Goal: Task Accomplishment & Management: Complete application form

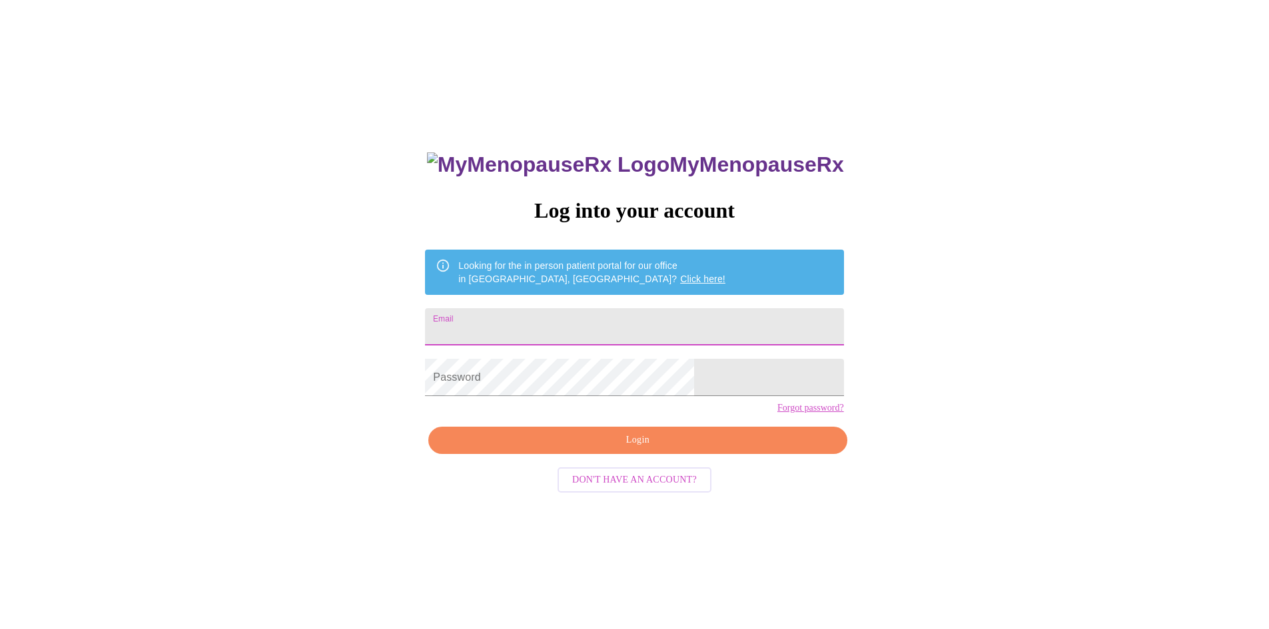
click at [547, 323] on input "Email" at bounding box center [634, 326] width 418 height 37
type input "[PERSON_NAME][EMAIL_ADDRESS][DOMAIN_NAME]"
click at [607, 449] on span "Login" at bounding box center [638, 440] width 388 height 17
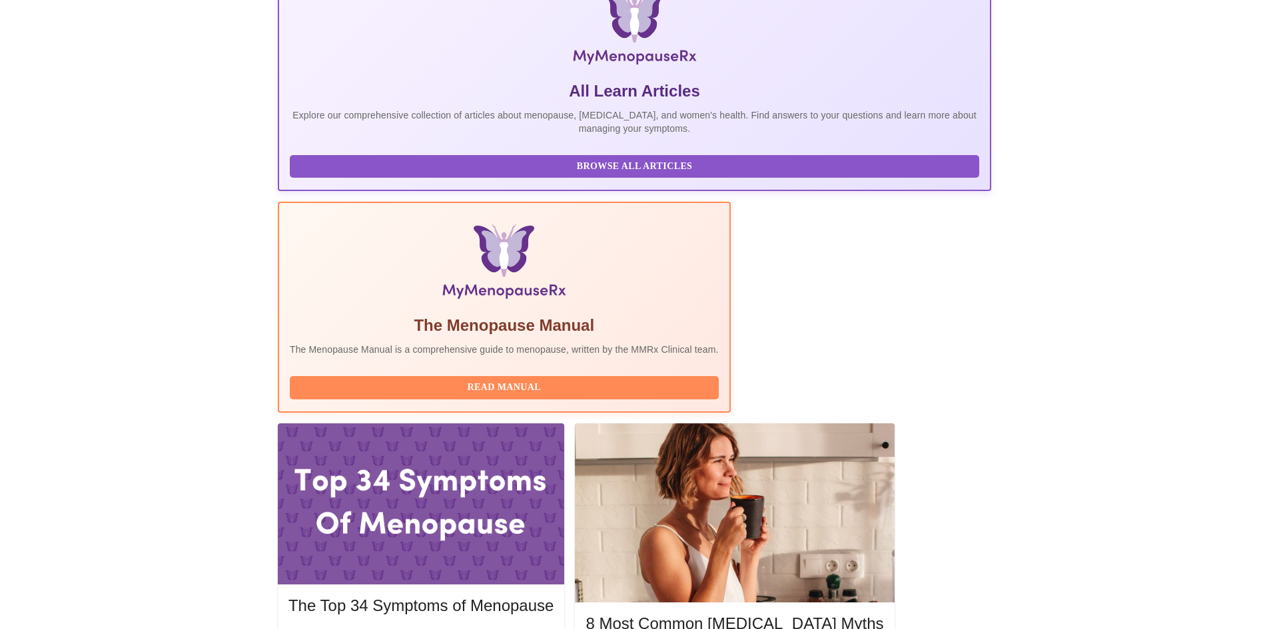
scroll to position [266, 0]
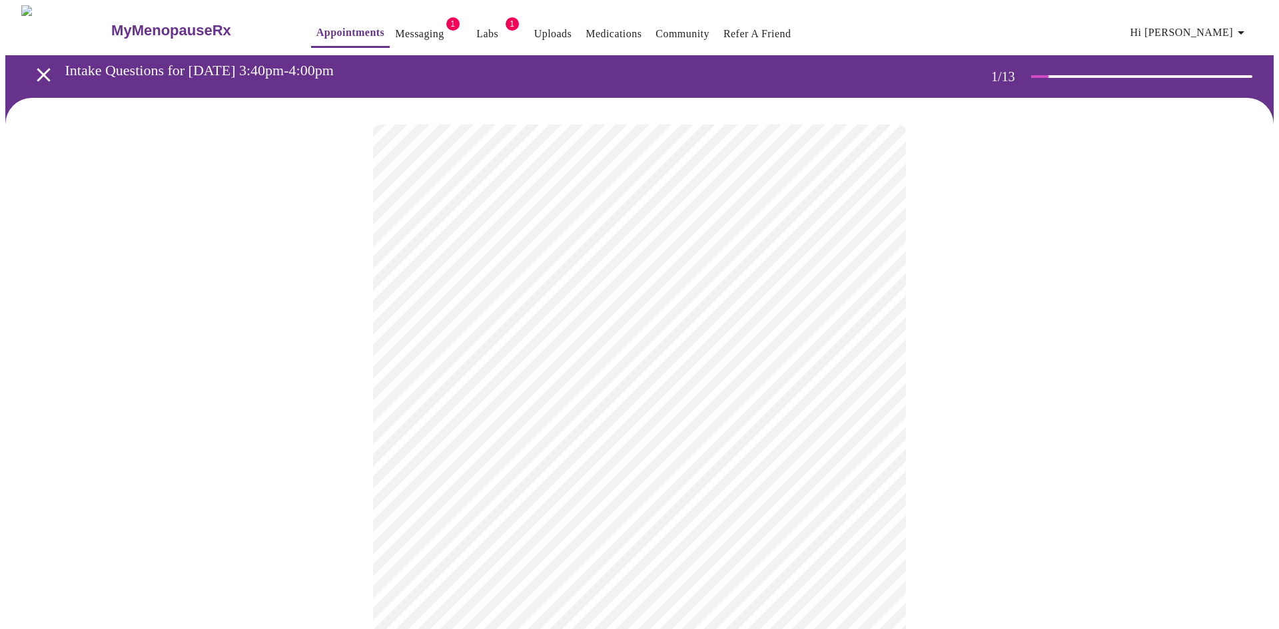
click at [599, 286] on body "MyMenopauseRx Appointments Messaging 1 Labs 1 Uploads Medications Community Ref…" at bounding box center [639, 613] width 1268 height 1217
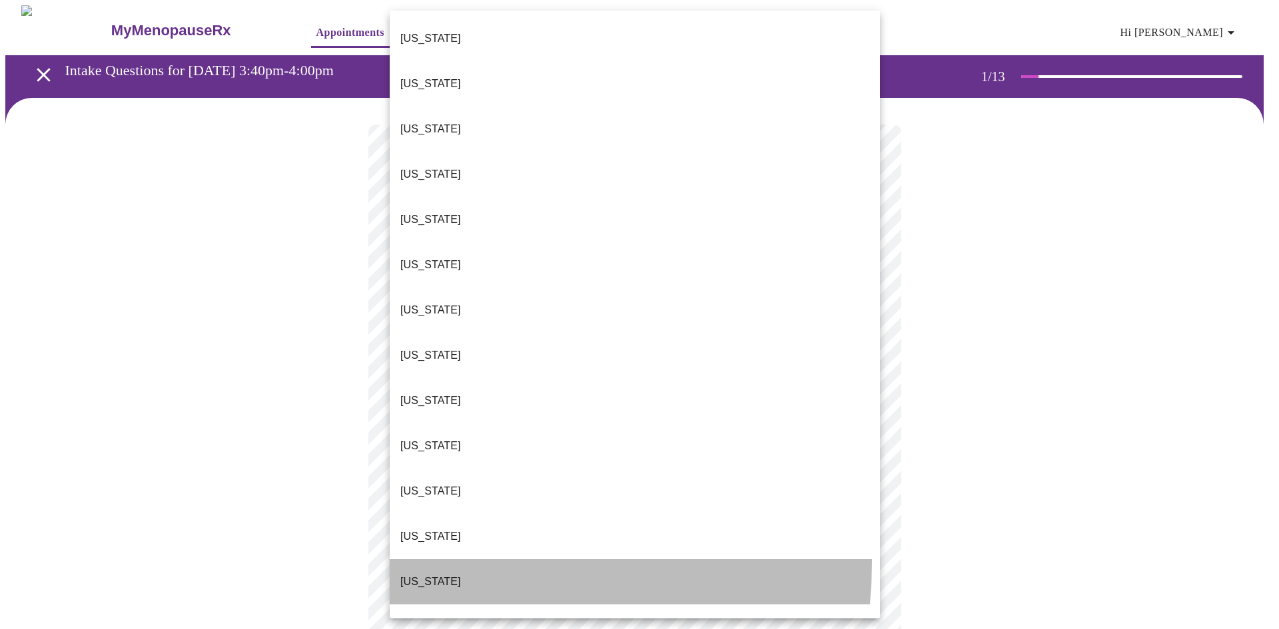
click at [433, 559] on li "[US_STATE]" at bounding box center [635, 581] width 490 height 45
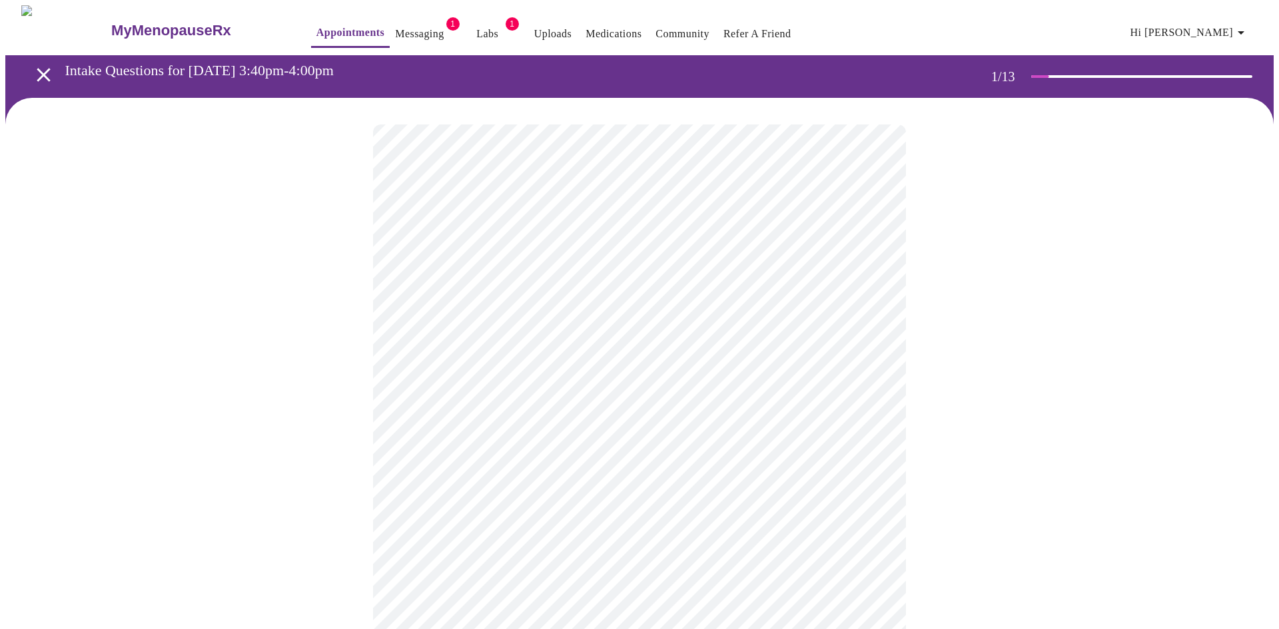
click at [453, 392] on body "MyMenopauseRx Appointments Messaging 1 Labs 1 Uploads Medications Community Ref…" at bounding box center [639, 609] width 1268 height 1209
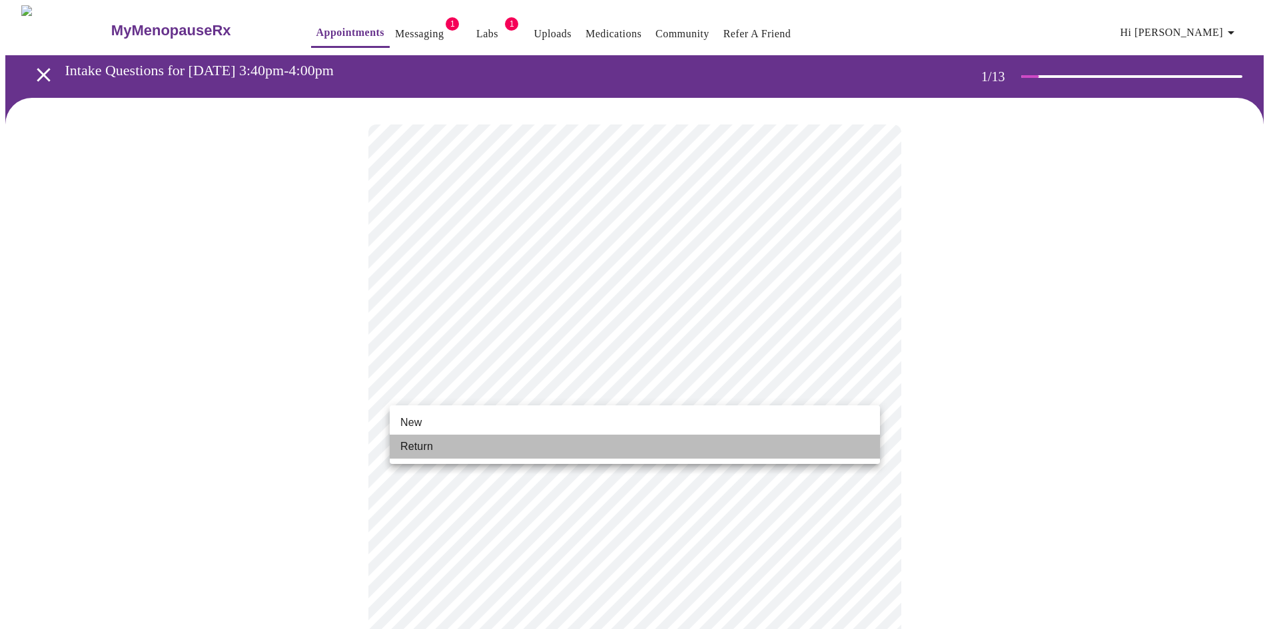
click at [440, 444] on li "Return" at bounding box center [635, 447] width 490 height 24
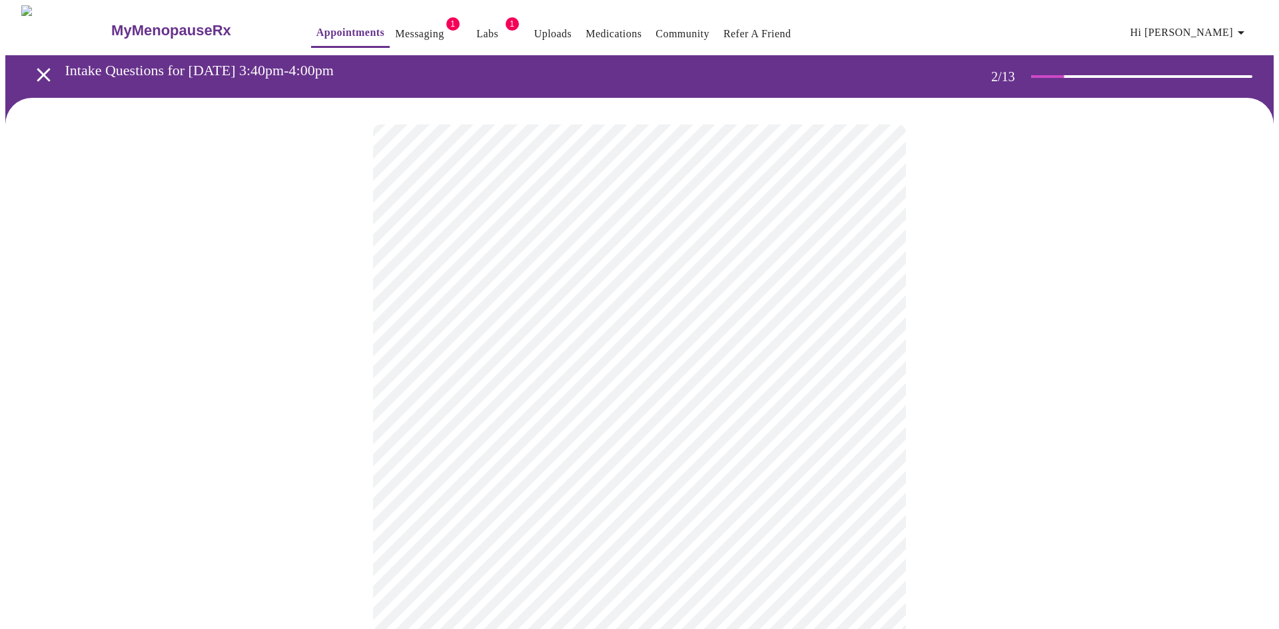
click at [526, 266] on body "MyMenopauseRx Appointments Messaging 1 Labs 1 Uploads Medications Community Ref…" at bounding box center [639, 405] width 1268 height 801
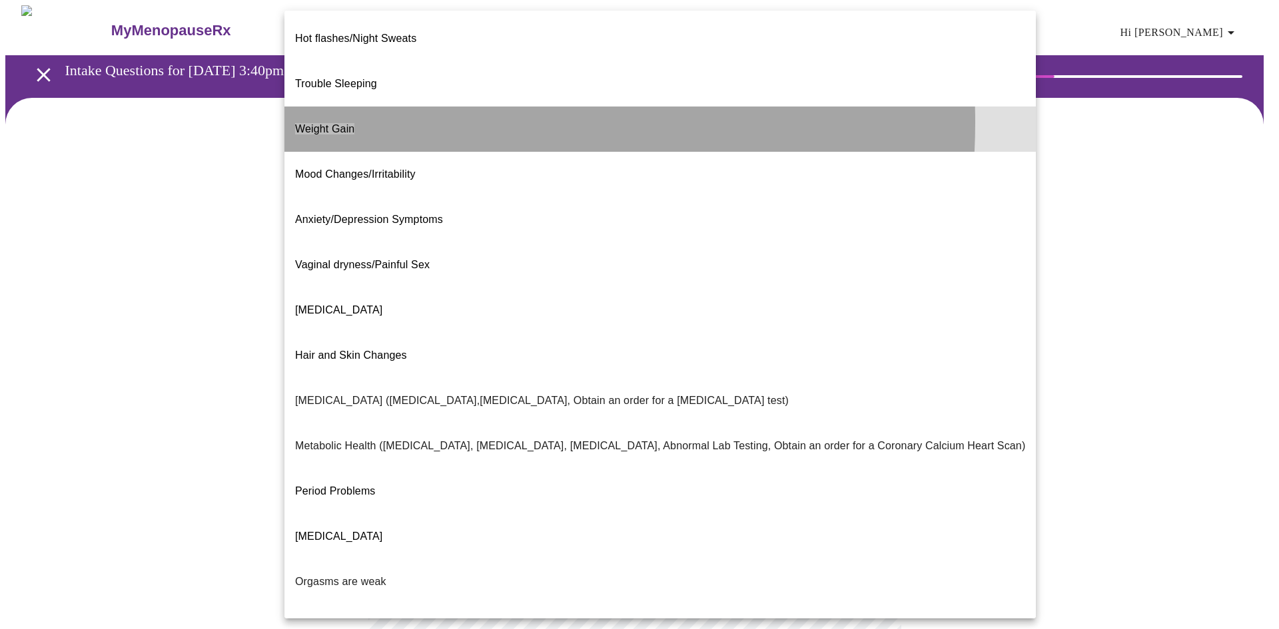
click at [384, 107] on li "Weight Gain" at bounding box center [659, 129] width 751 height 45
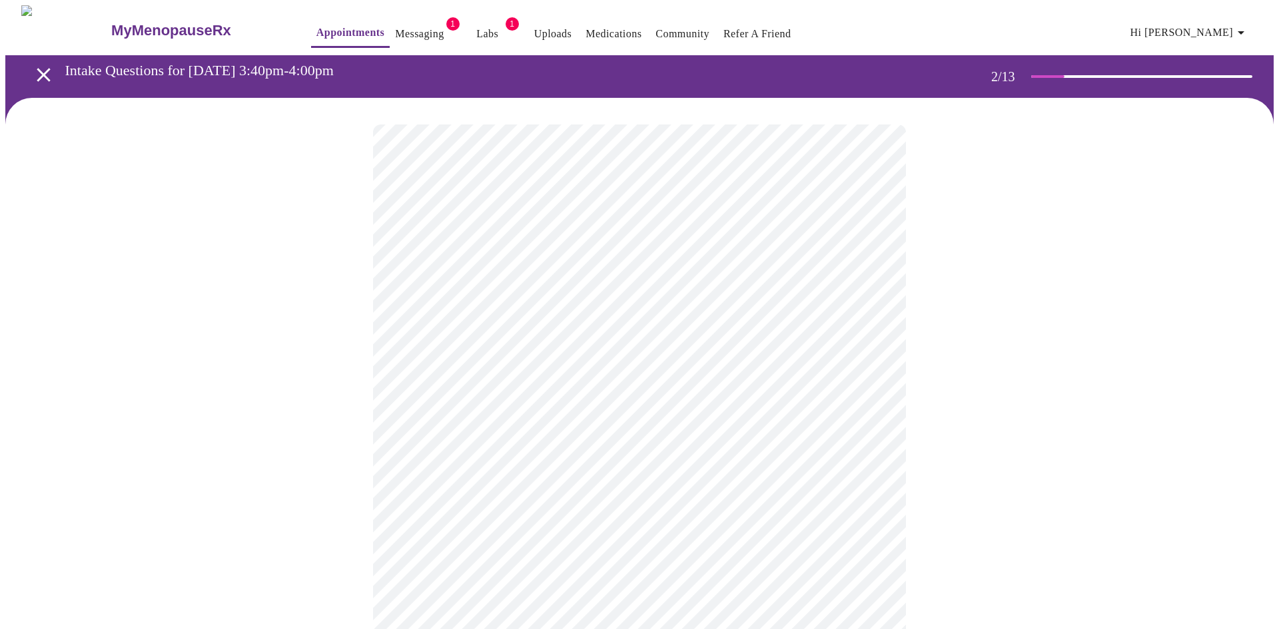
click at [509, 415] on body "MyMenopauseRx Appointments Messaging 1 Labs 1 Uploads Medications Community Ref…" at bounding box center [639, 401] width 1268 height 793
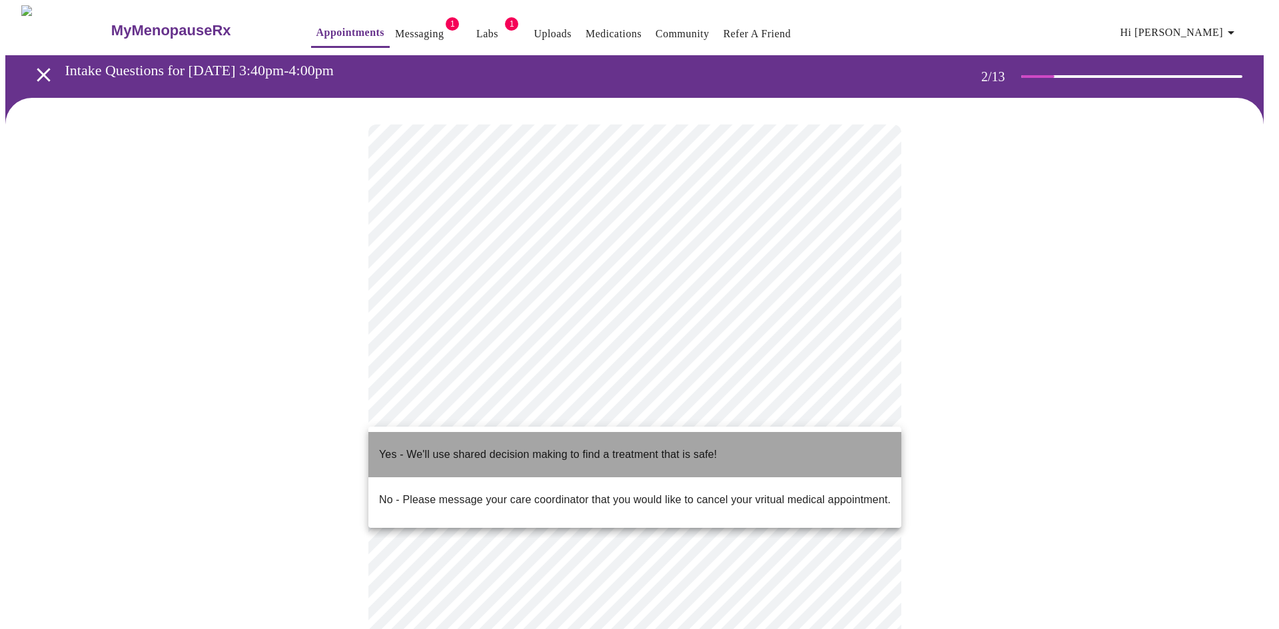
click at [503, 447] on p "Yes - We'll use shared decision making to find a treatment that is safe!" at bounding box center [548, 455] width 338 height 16
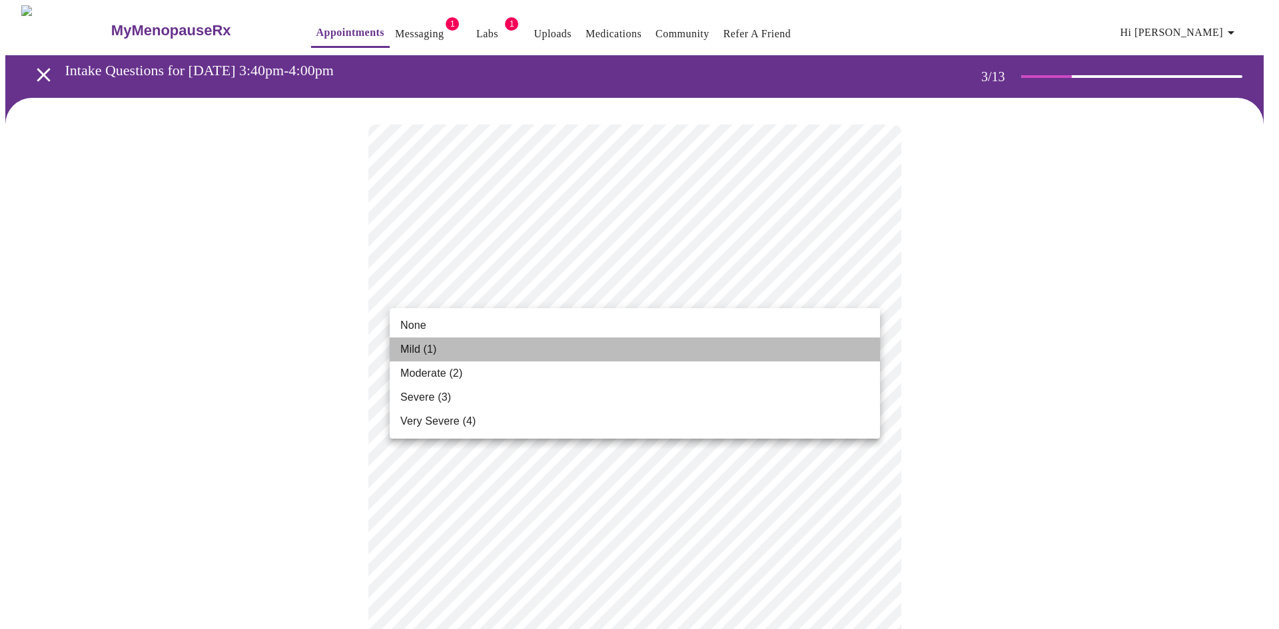
click at [487, 355] on li "Mild (1)" at bounding box center [635, 350] width 490 height 24
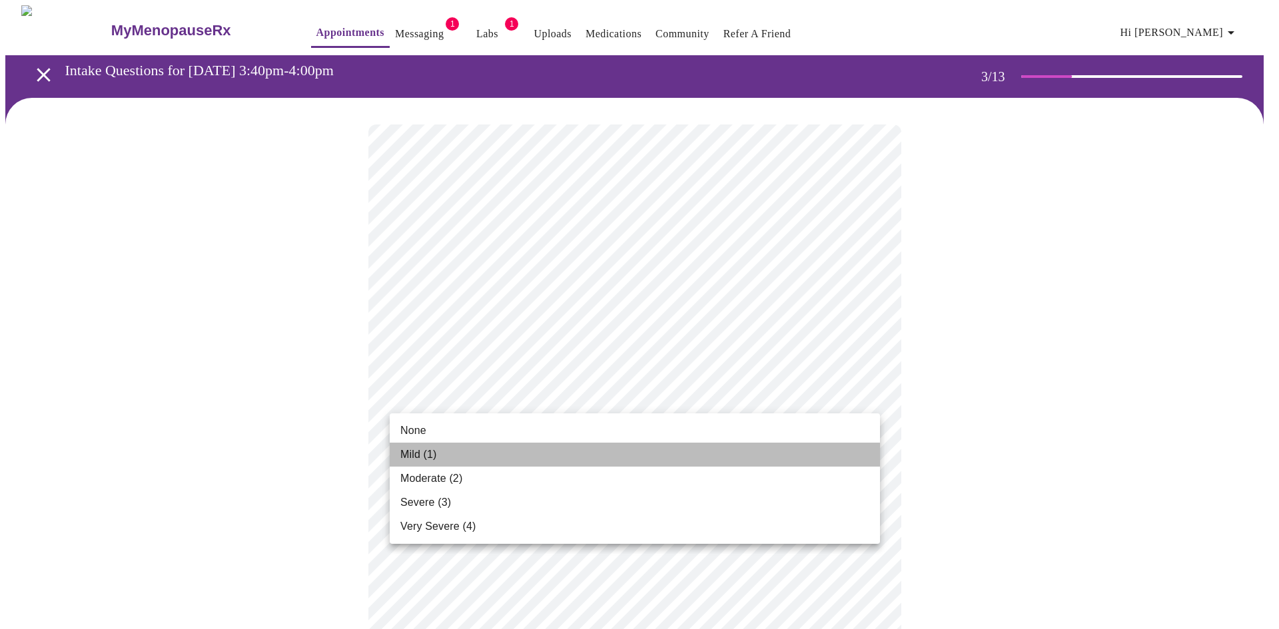
drag, startPoint x: 480, startPoint y: 452, endPoint x: 480, endPoint y: 460, distance: 8.7
click at [480, 452] on li "Mild (1)" at bounding box center [635, 455] width 490 height 24
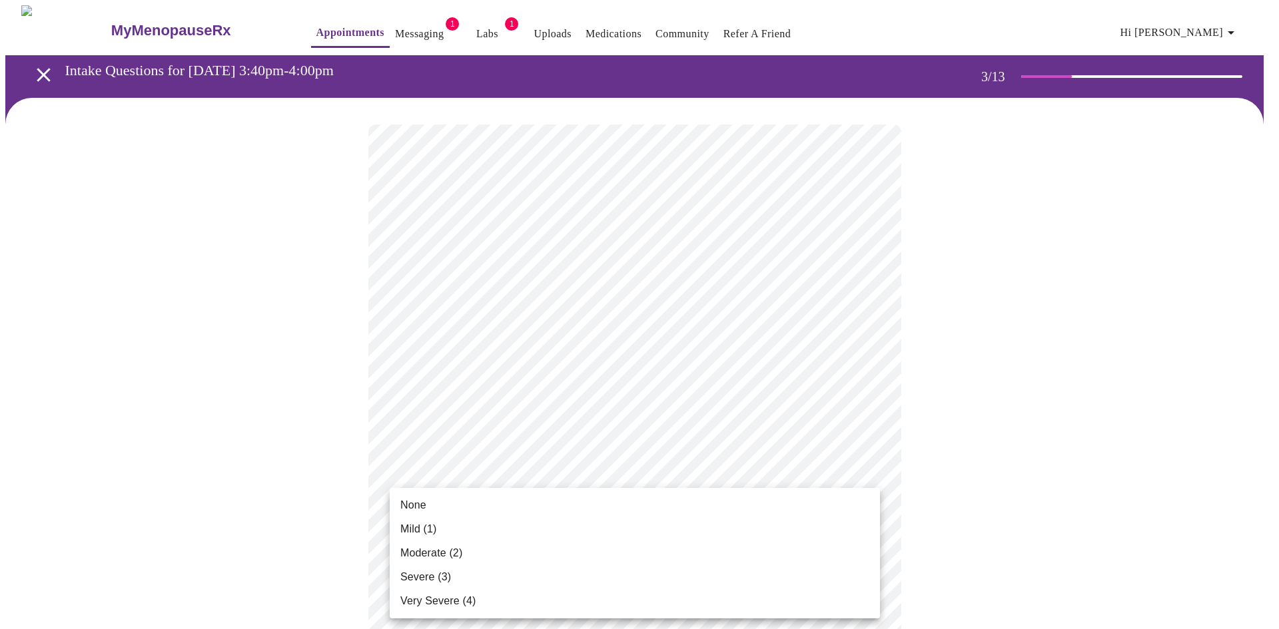
click at [464, 531] on li "Mild (1)" at bounding box center [635, 529] width 490 height 24
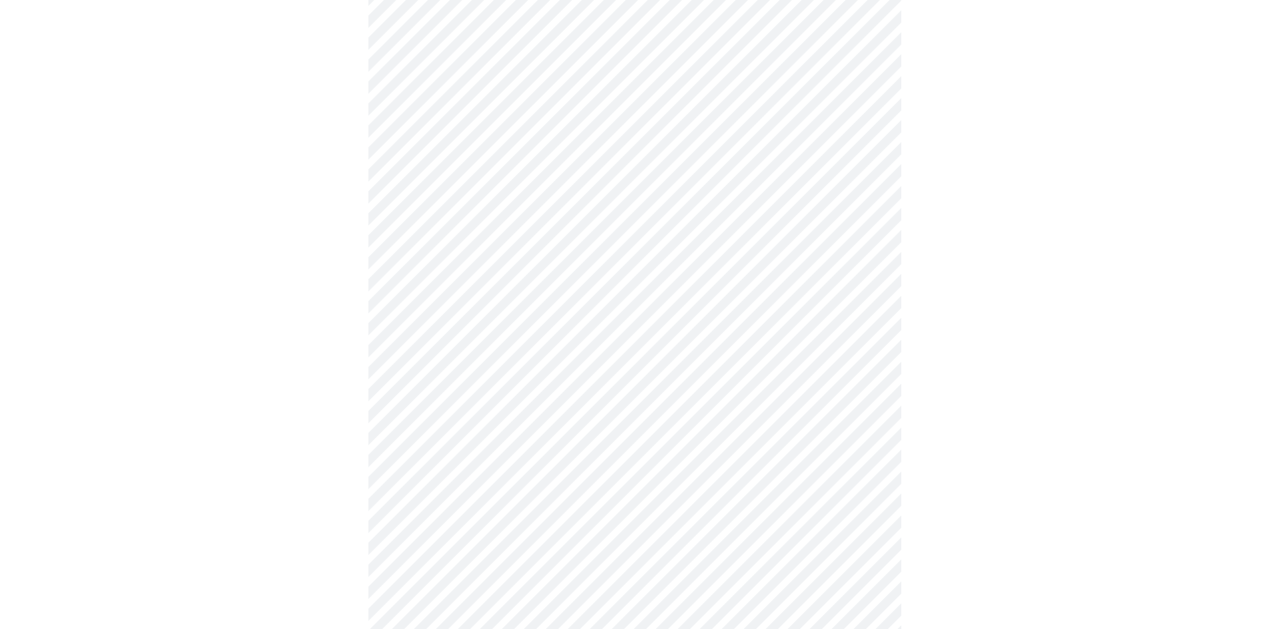
scroll to position [400, 0]
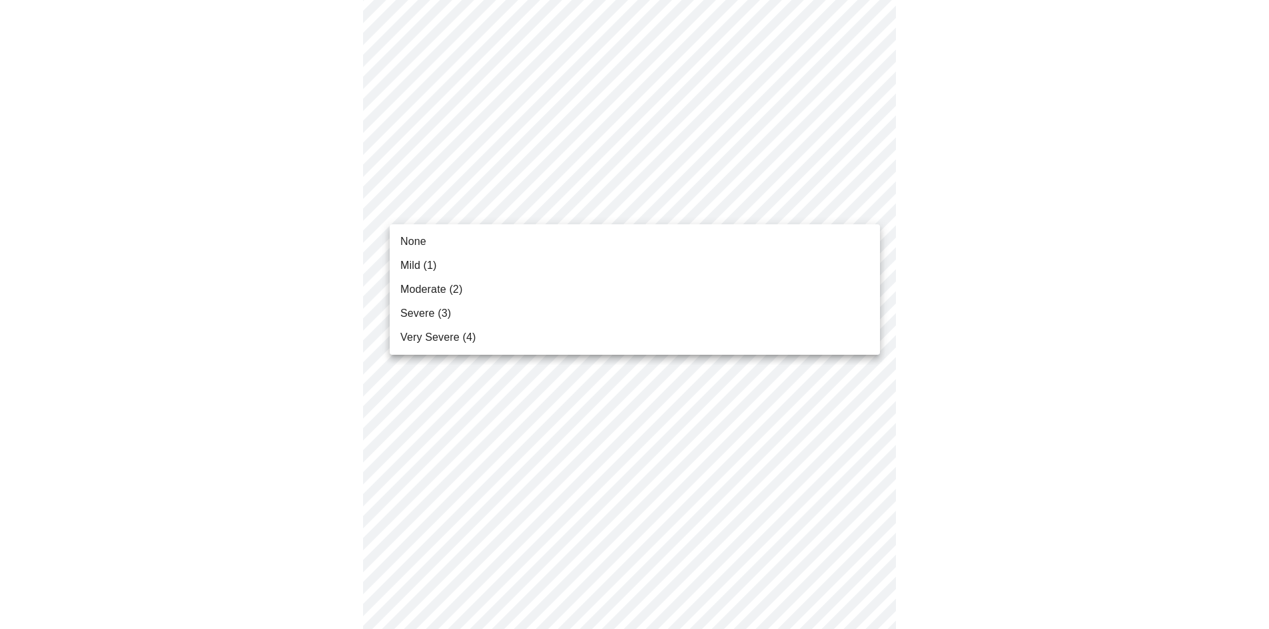
click at [461, 208] on body "MyMenopauseRx Appointments Messaging 1 Labs 1 Uploads Medications Community Ref…" at bounding box center [634, 464] width 1258 height 1716
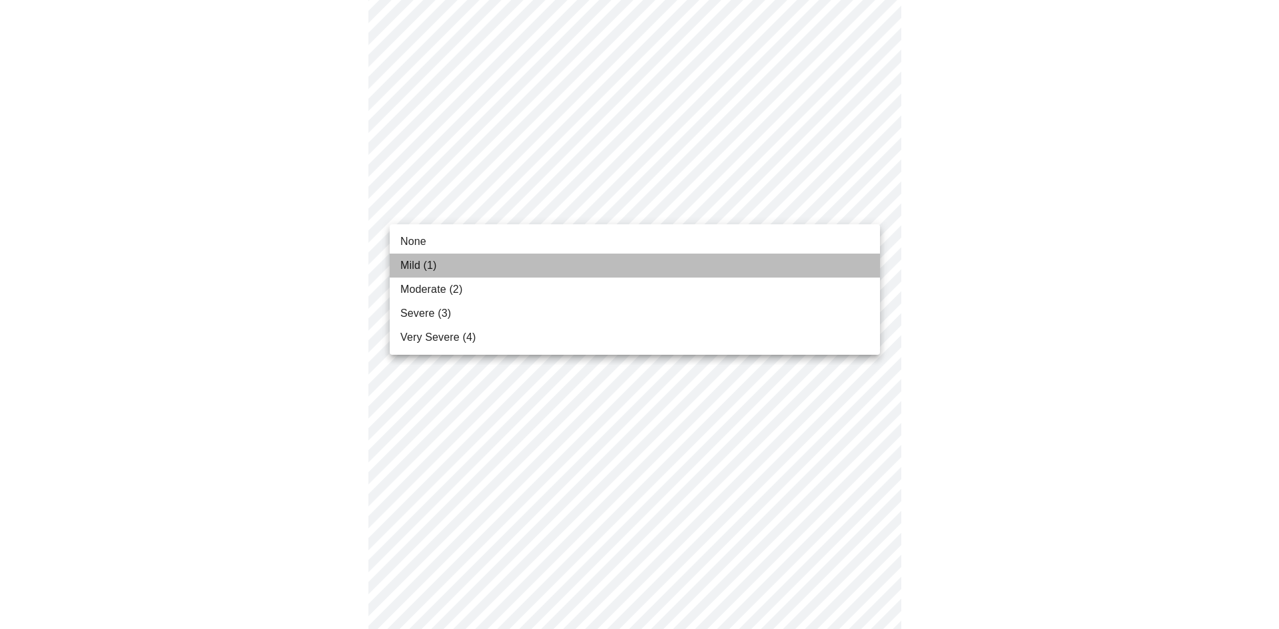
click at [463, 268] on li "Mild (1)" at bounding box center [635, 266] width 490 height 24
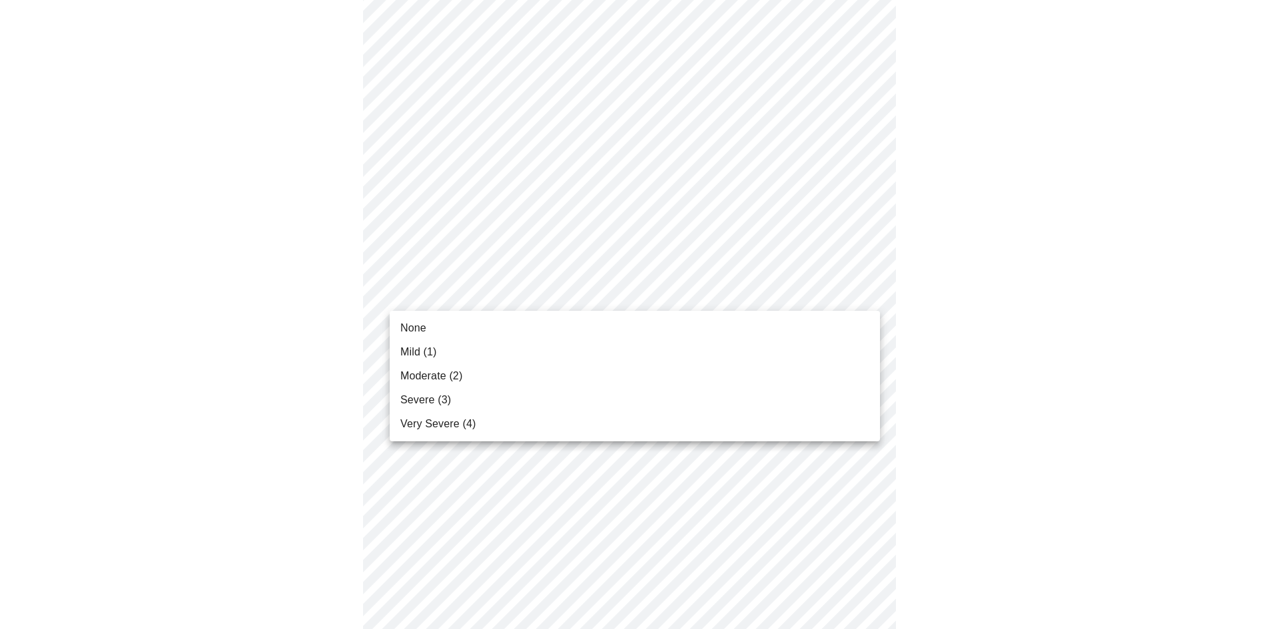
click at [468, 298] on body "MyMenopauseRx Appointments Messaging 1 Labs 1 Uploads Medications Community Ref…" at bounding box center [634, 454] width 1258 height 1697
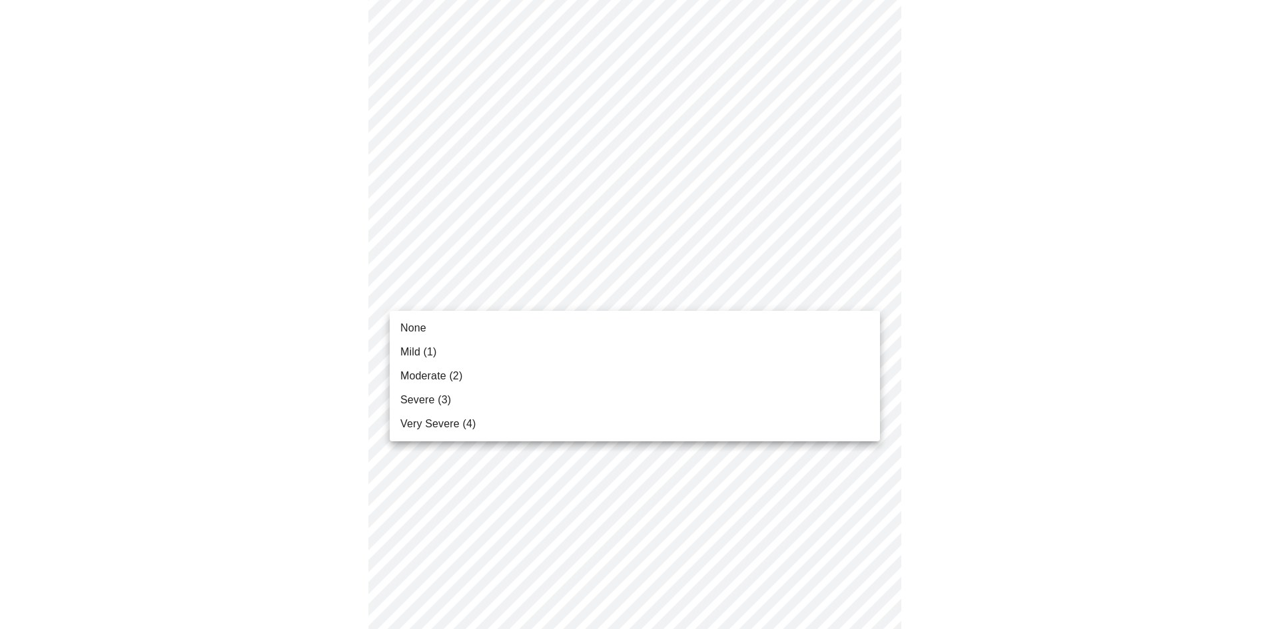
click at [468, 346] on li "Mild (1)" at bounding box center [635, 352] width 490 height 24
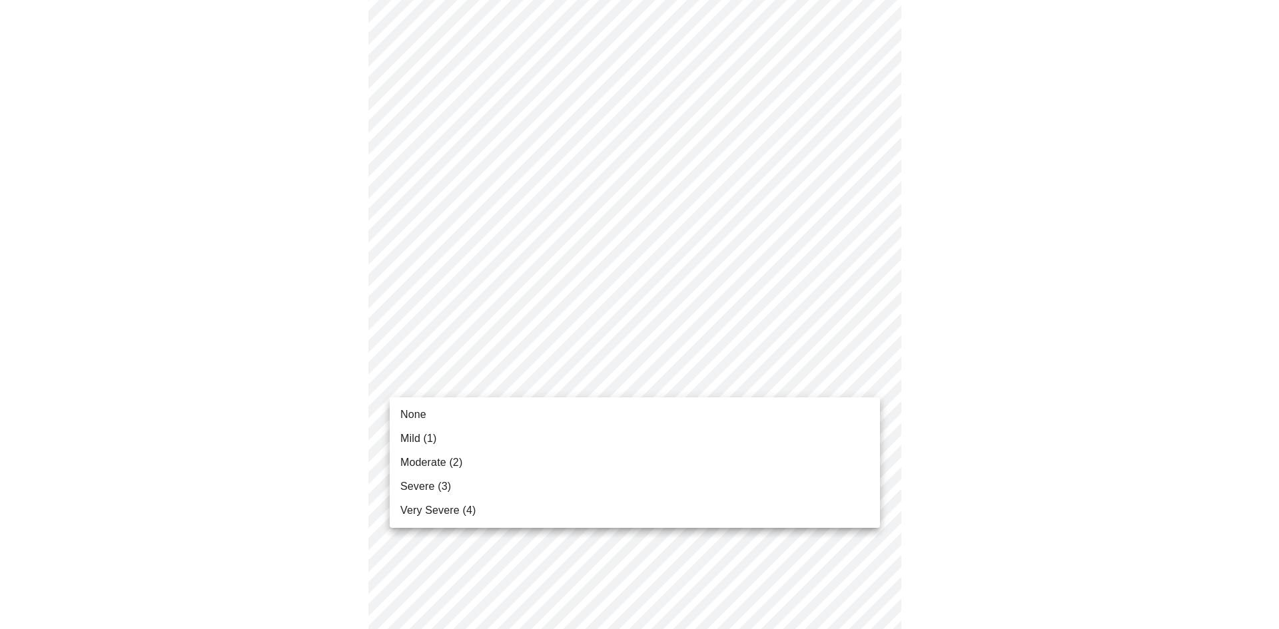
click at [470, 383] on body "MyMenopauseRx Appointments Messaging 1 Labs 1 Uploads Medications Community Ref…" at bounding box center [639, 445] width 1268 height 1678
click at [462, 436] on li "Mild (1)" at bounding box center [635, 439] width 490 height 24
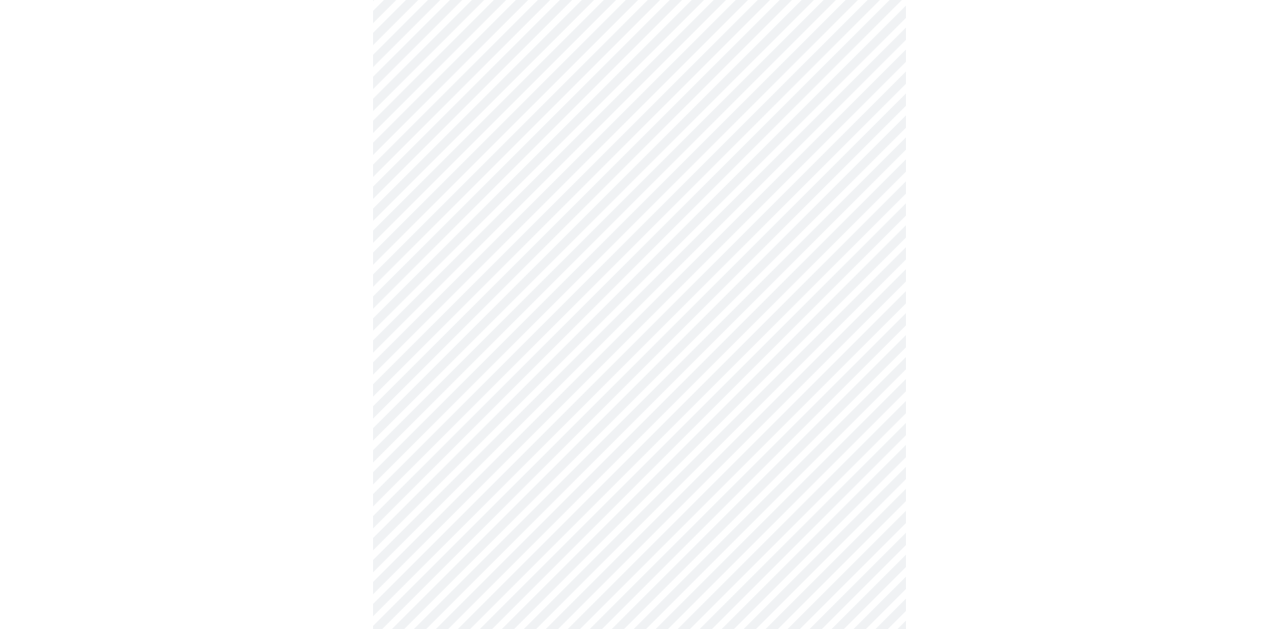
click at [466, 489] on body "MyMenopauseRx Appointments Messaging 1 Labs 1 Uploads Medications Community Ref…" at bounding box center [639, 436] width 1268 height 1660
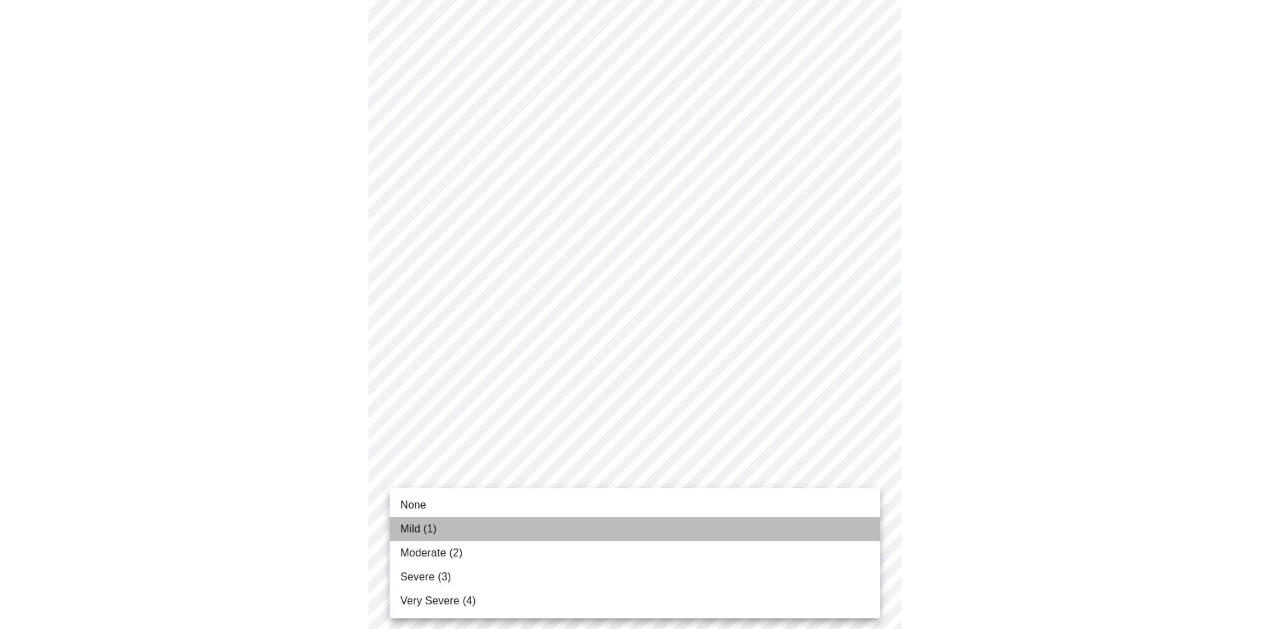
click at [462, 525] on li "Mild (1)" at bounding box center [635, 529] width 490 height 24
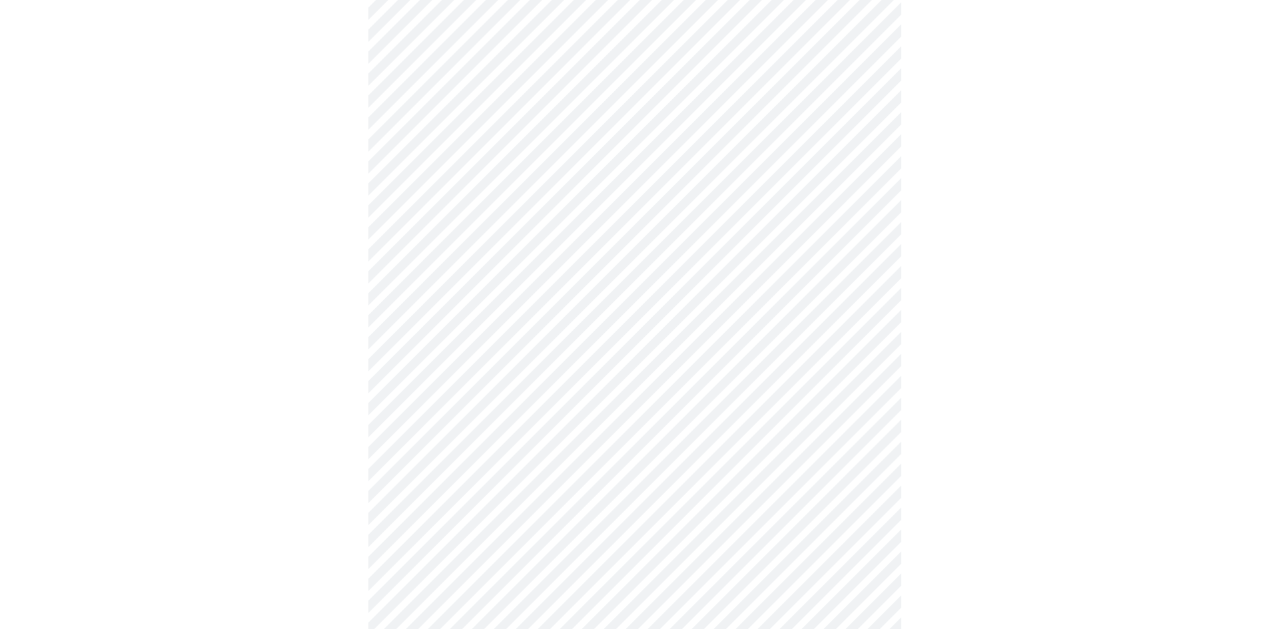
scroll to position [932, 0]
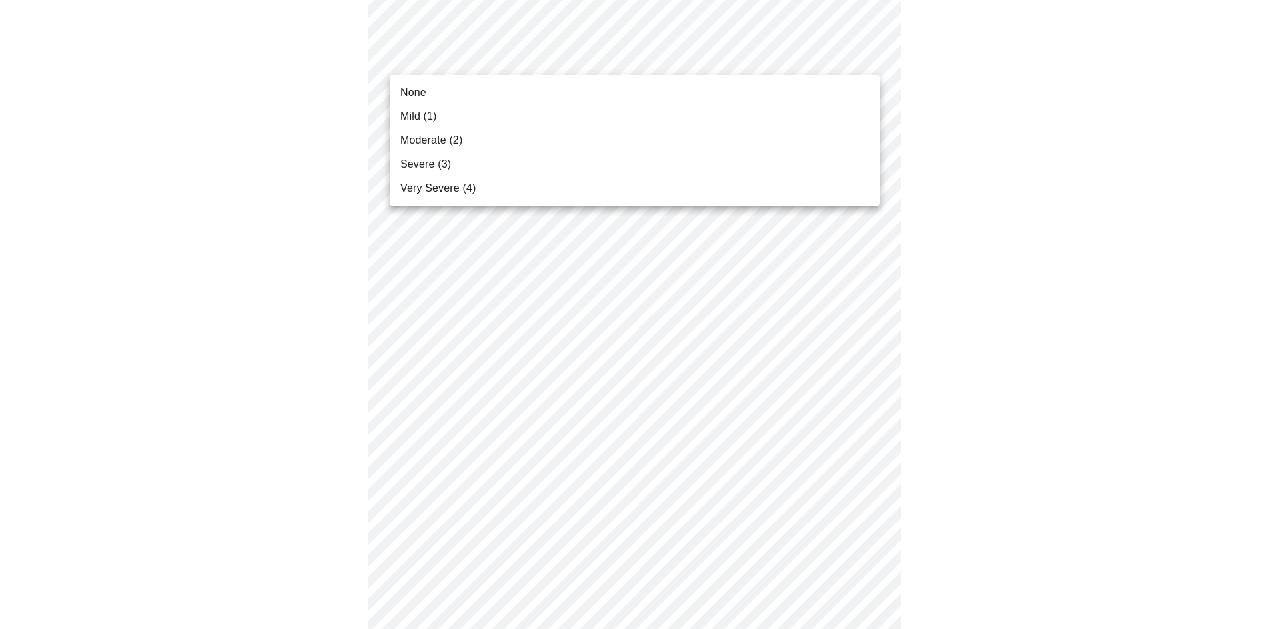
click at [489, 115] on li "Mild (1)" at bounding box center [635, 117] width 490 height 24
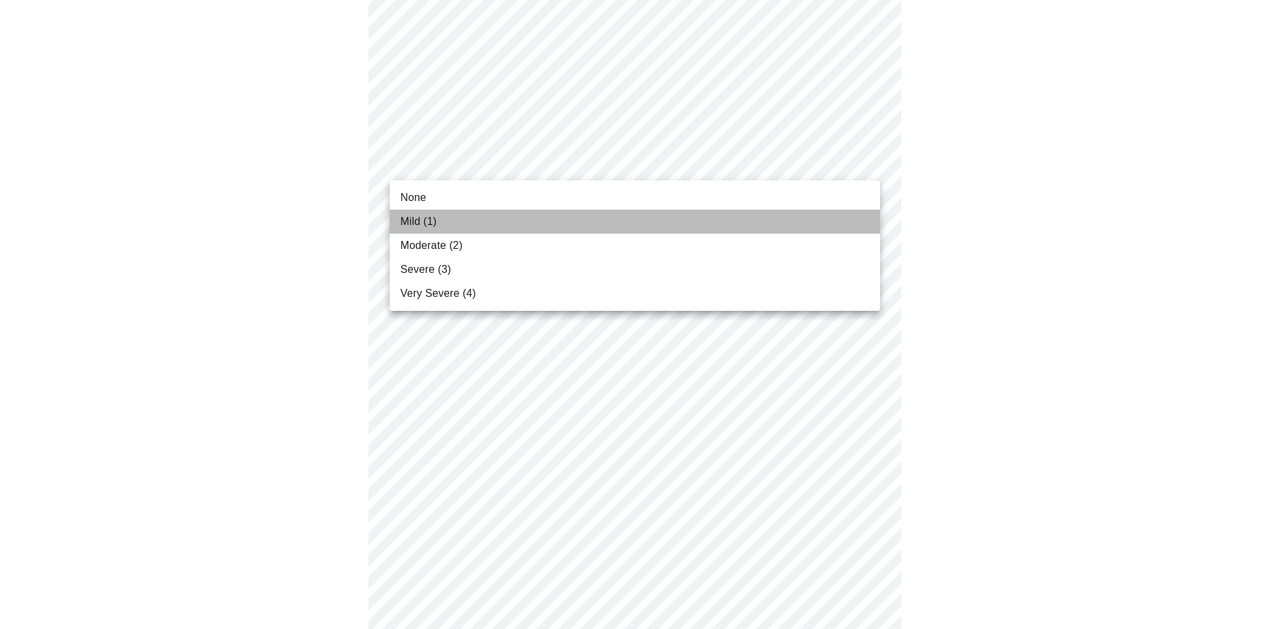
click at [485, 216] on li "Mild (1)" at bounding box center [635, 222] width 490 height 24
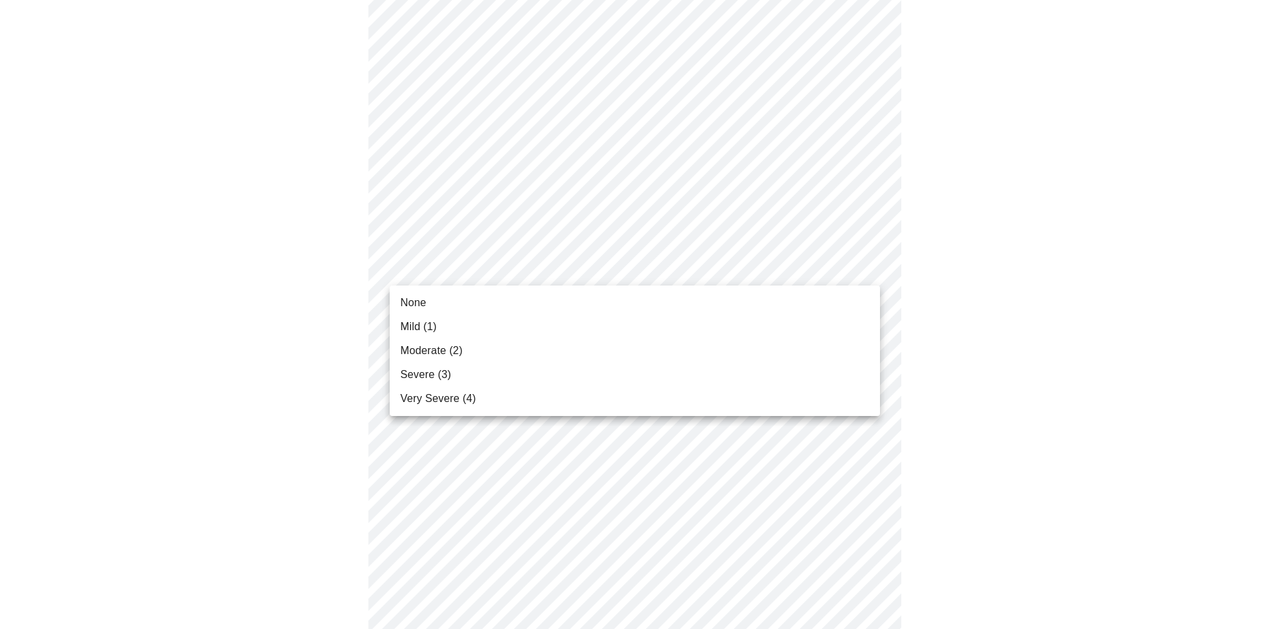
click at [491, 314] on li "None" at bounding box center [635, 303] width 490 height 24
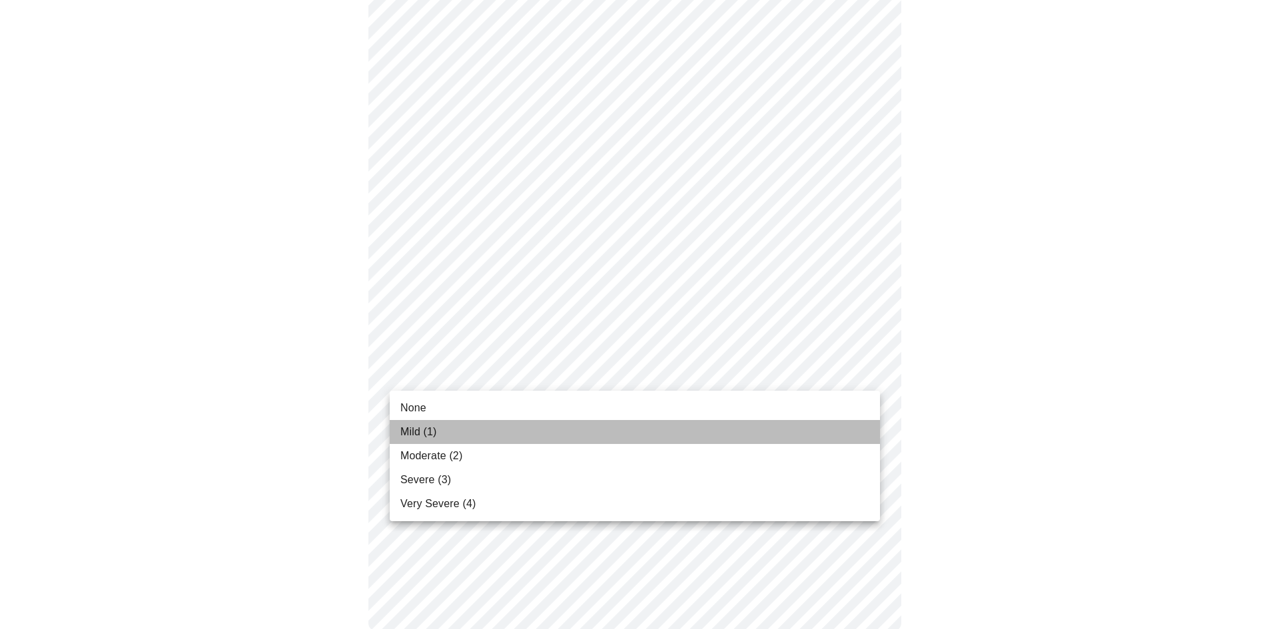
click at [490, 430] on li "Mild (1)" at bounding box center [635, 432] width 490 height 24
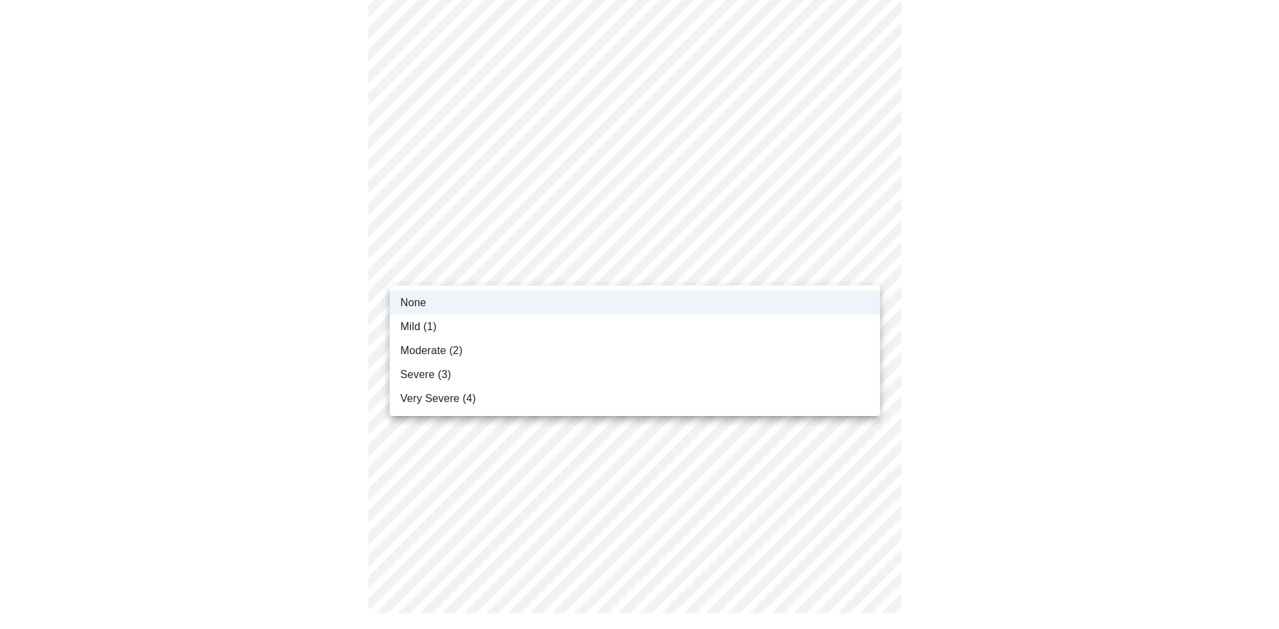
click at [484, 320] on li "Mild (1)" at bounding box center [635, 327] width 490 height 24
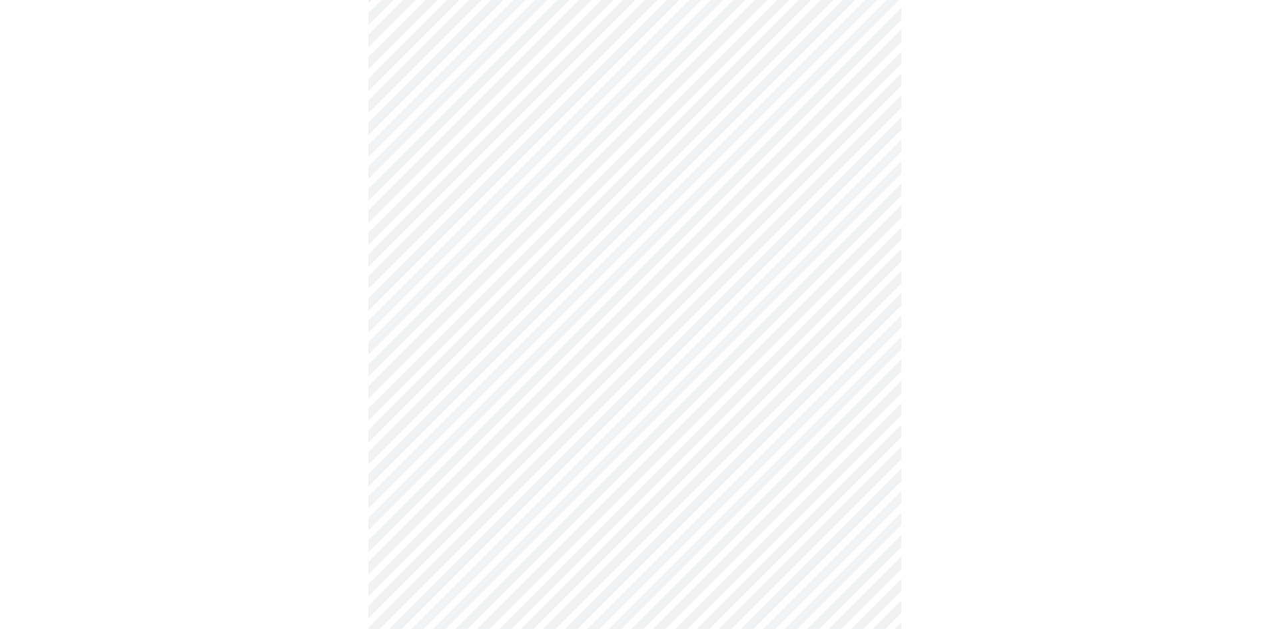
scroll to position [599, 0]
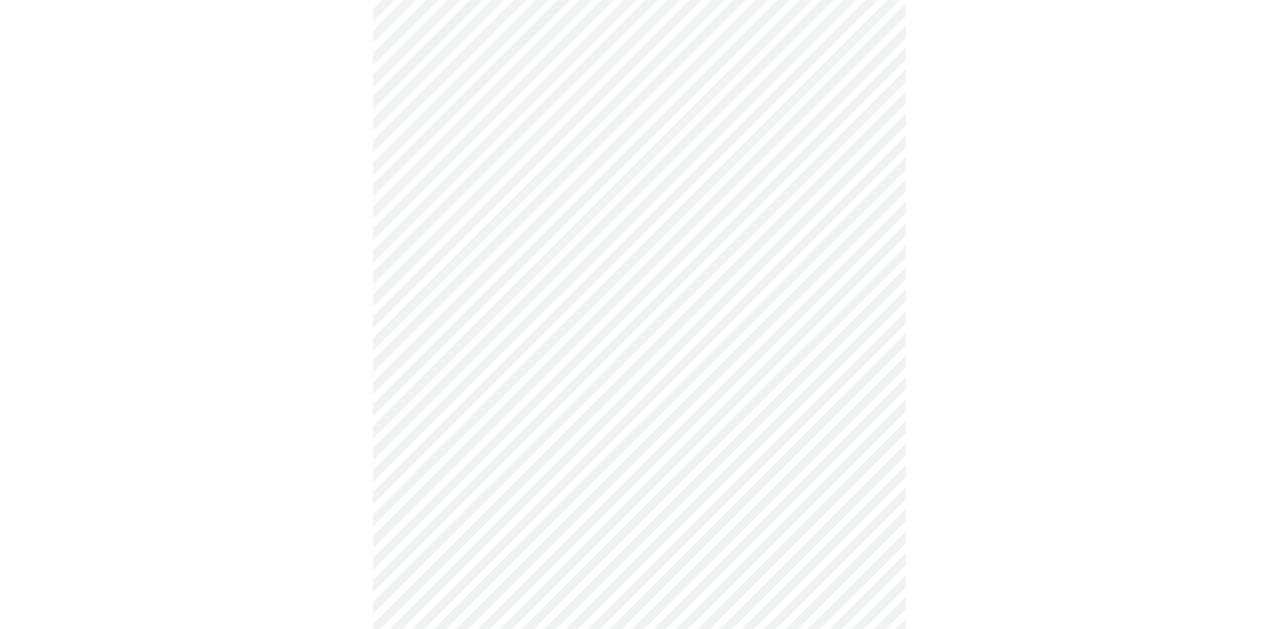
click at [522, 147] on body "MyMenopauseRx Appointments Messaging 1 Labs 1 Uploads Medications Community Ref…" at bounding box center [639, 36] width 1268 height 1261
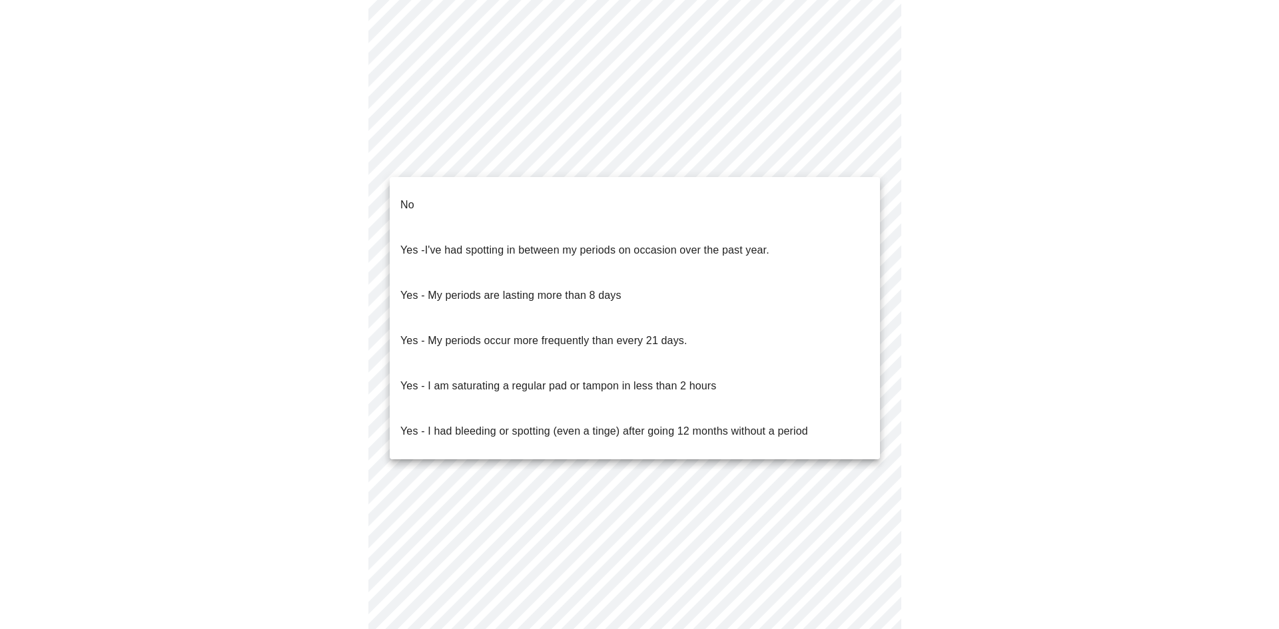
click at [513, 242] on p "Yes - I've had spotting in between my periods on occasion over the past year." at bounding box center [584, 250] width 369 height 16
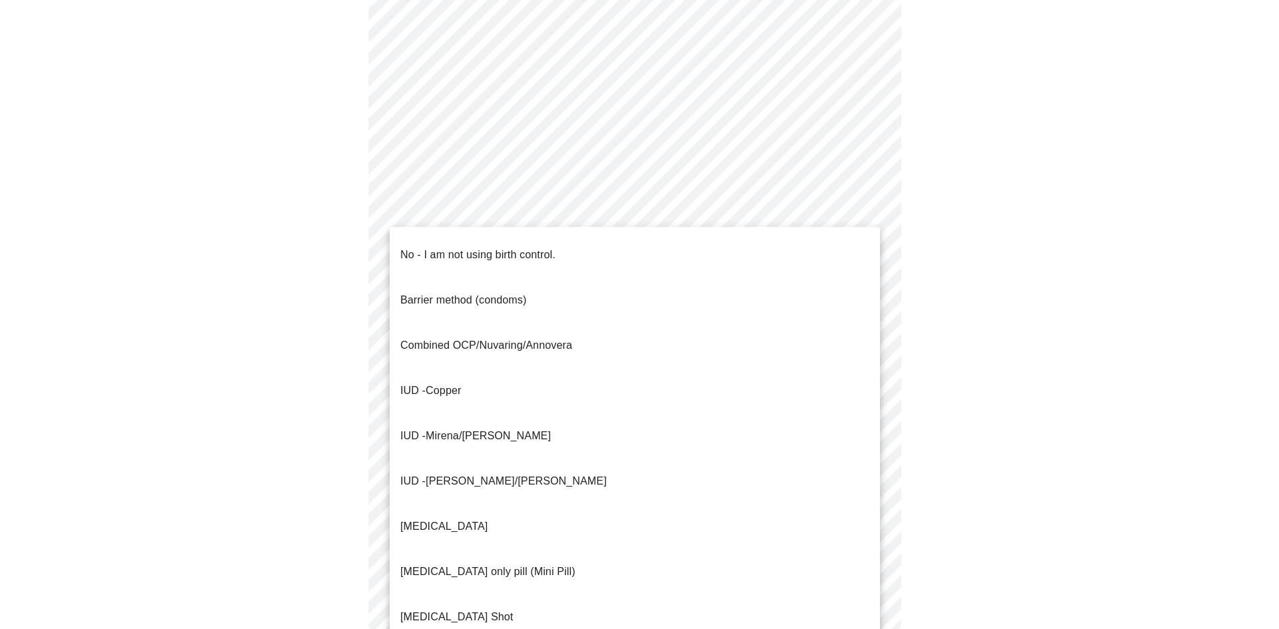
click at [474, 259] on body "MyMenopauseRx Appointments Messaging 1 Labs 1 Uploads Medications Community Ref…" at bounding box center [639, 32] width 1268 height 1253
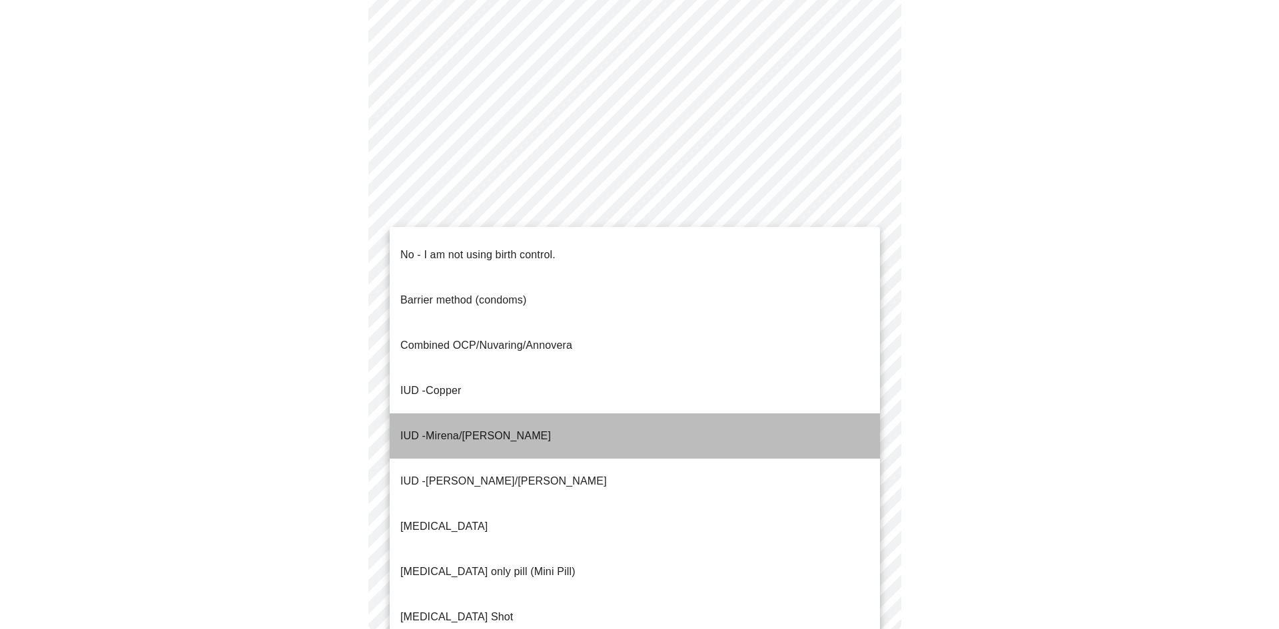
click at [461, 430] on span "Mirena/[PERSON_NAME]" at bounding box center [488, 435] width 125 height 11
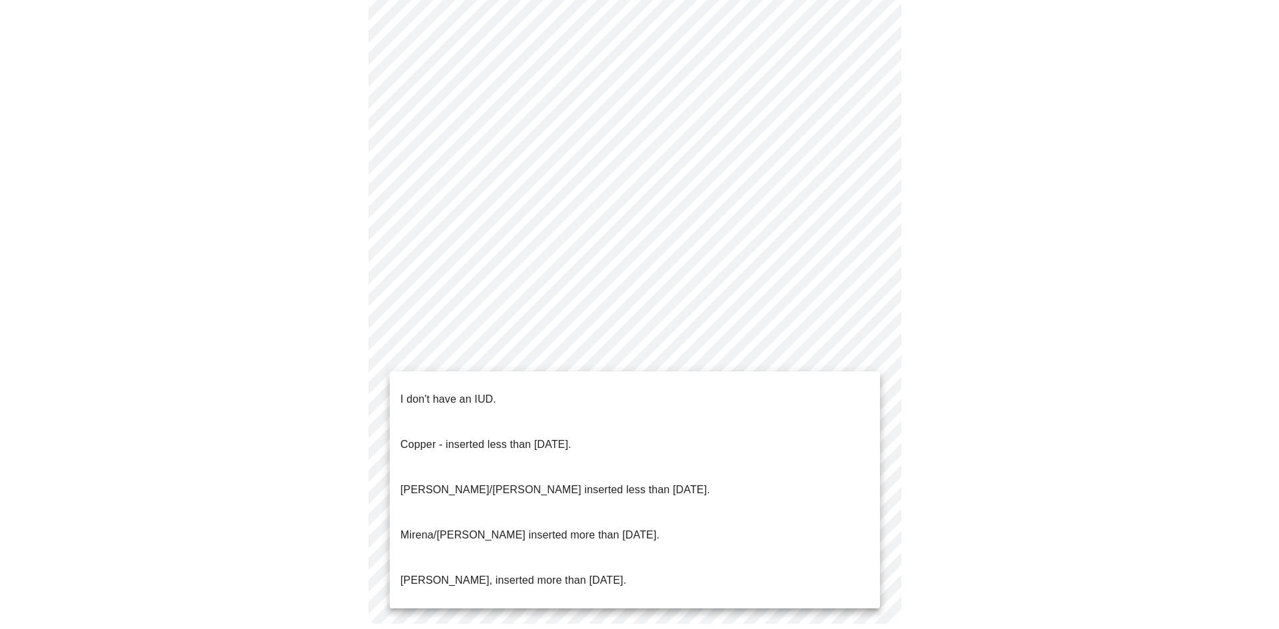
click at [465, 348] on body "MyMenopauseRx Appointments Messaging 1 Labs 1 Uploads Medications Community Ref…" at bounding box center [639, 28] width 1268 height 1245
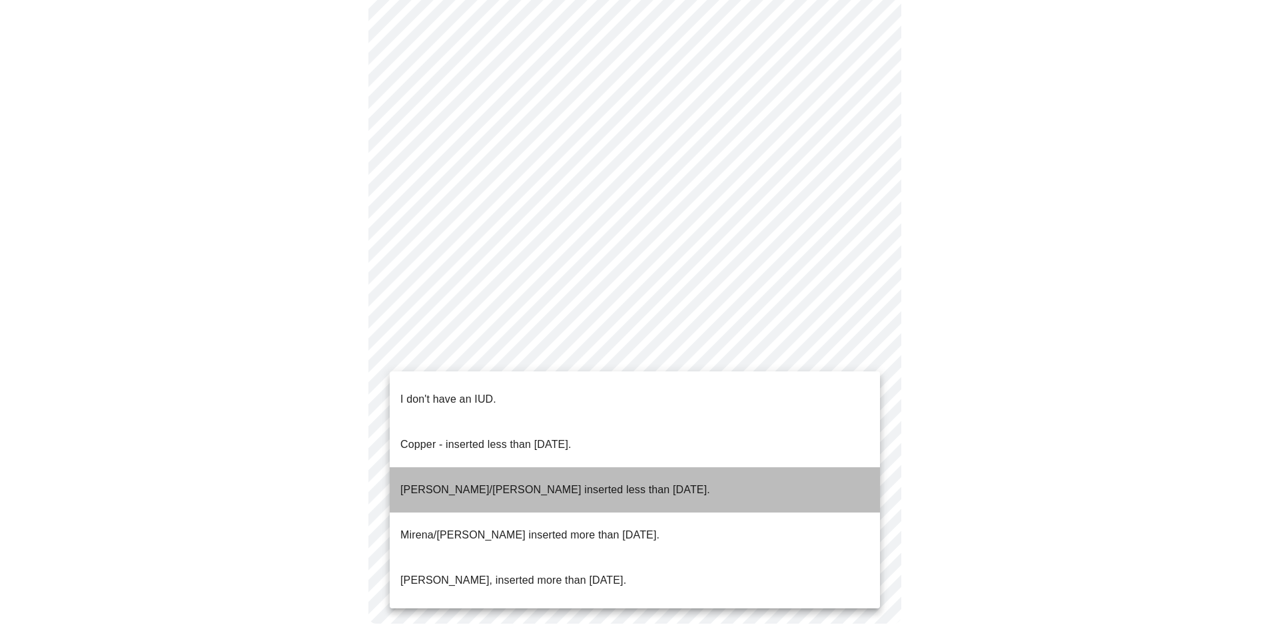
click at [454, 482] on p "[PERSON_NAME]/[PERSON_NAME] inserted less than [DATE]." at bounding box center [555, 490] width 310 height 16
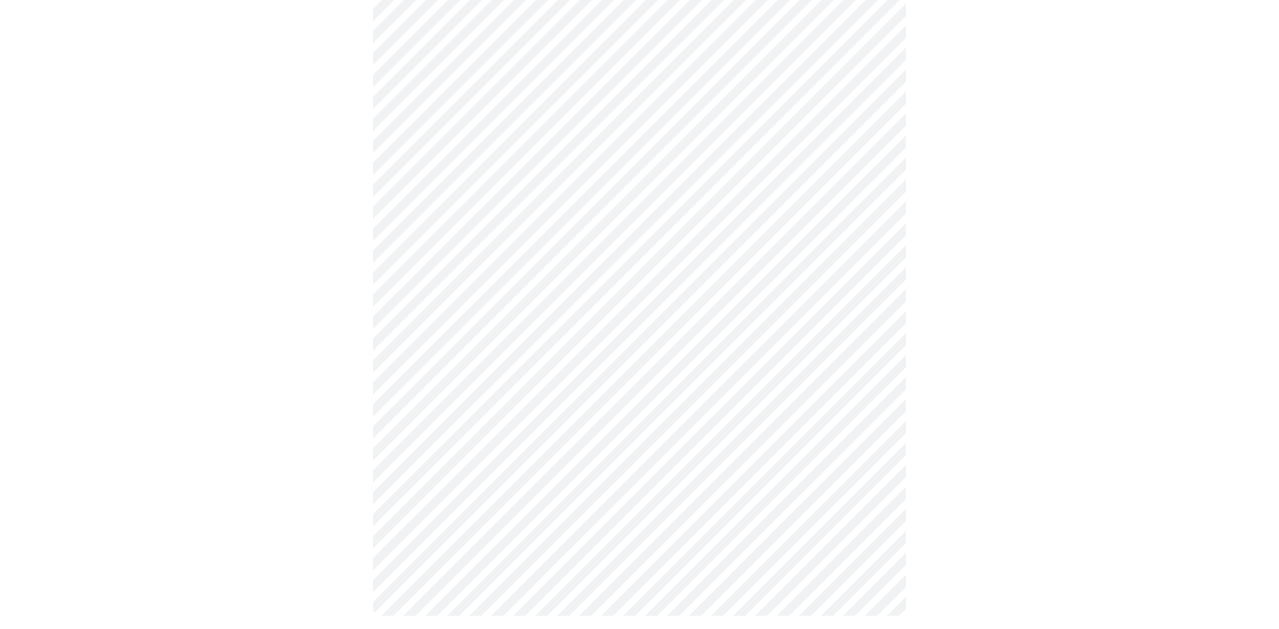
click at [460, 446] on body "MyMenopauseRx Appointments Messaging 1 Labs 1 Uploads Medications Community Ref…" at bounding box center [639, 24] width 1268 height 1237
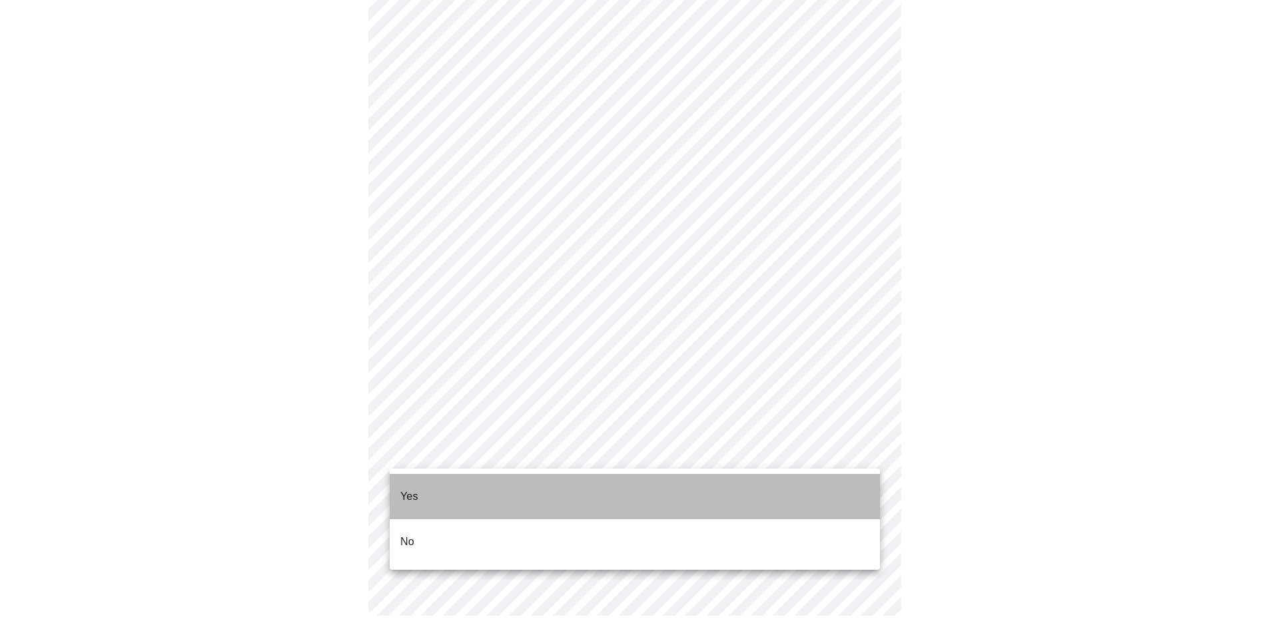
drag, startPoint x: 448, startPoint y: 485, endPoint x: 791, endPoint y: 510, distance: 343.9
click at [448, 486] on li "Yes" at bounding box center [635, 496] width 490 height 45
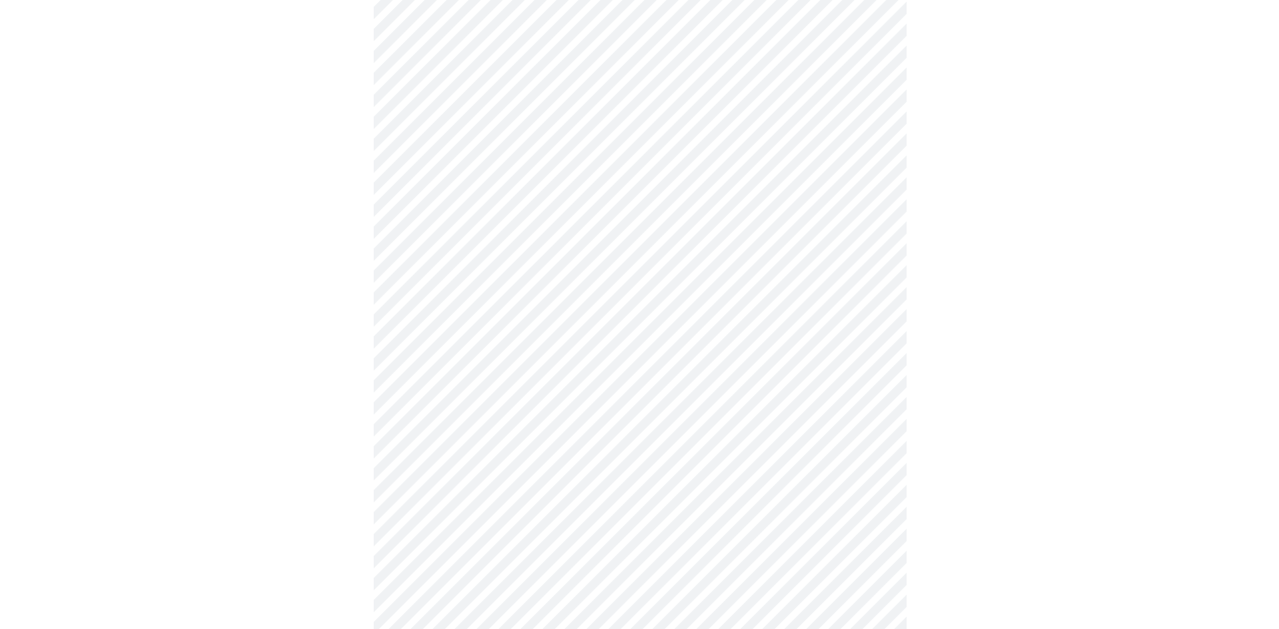
scroll to position [3613, 0]
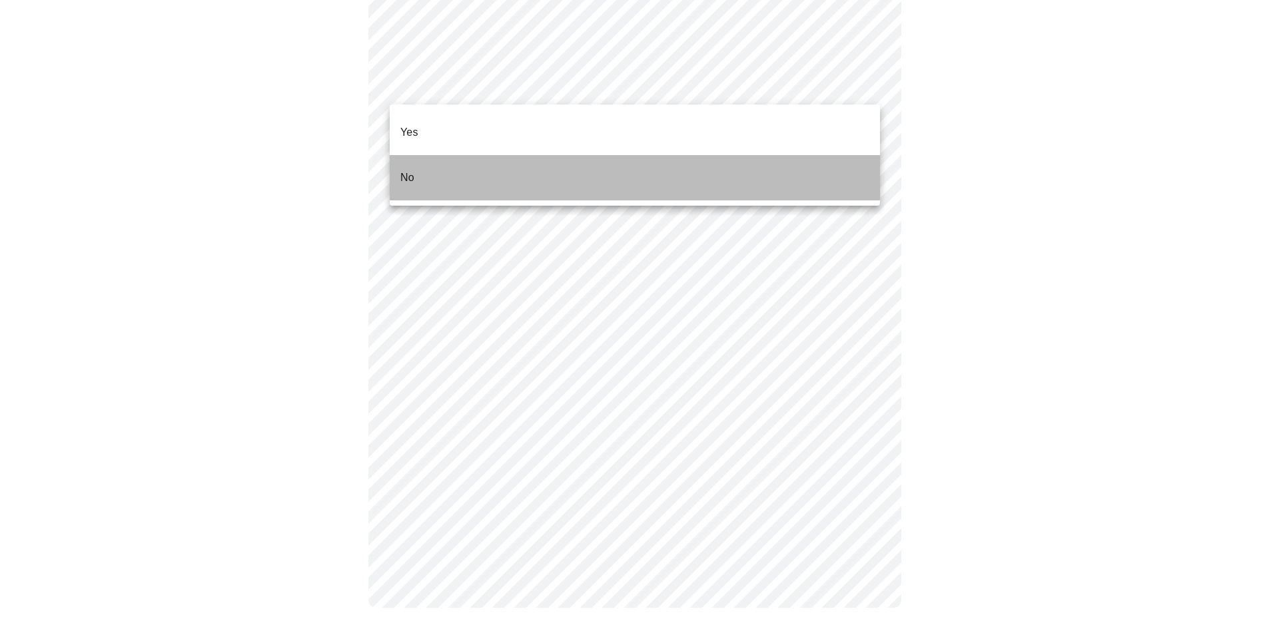
click at [497, 167] on li "No" at bounding box center [635, 177] width 490 height 45
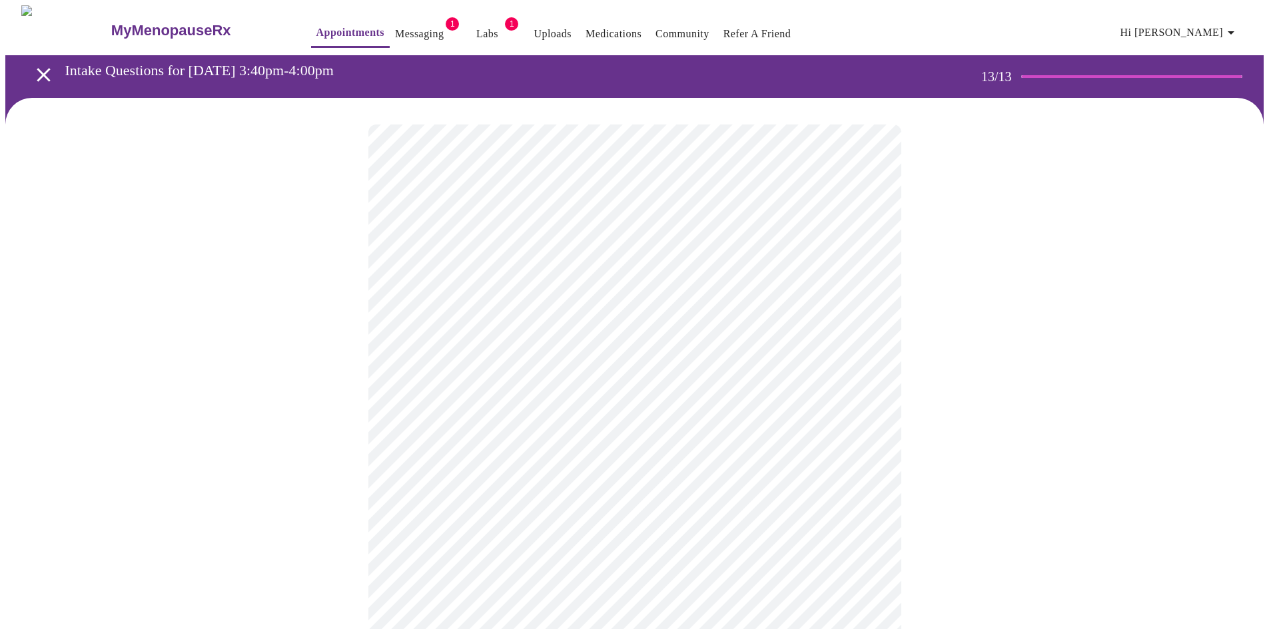
scroll to position [448, 0]
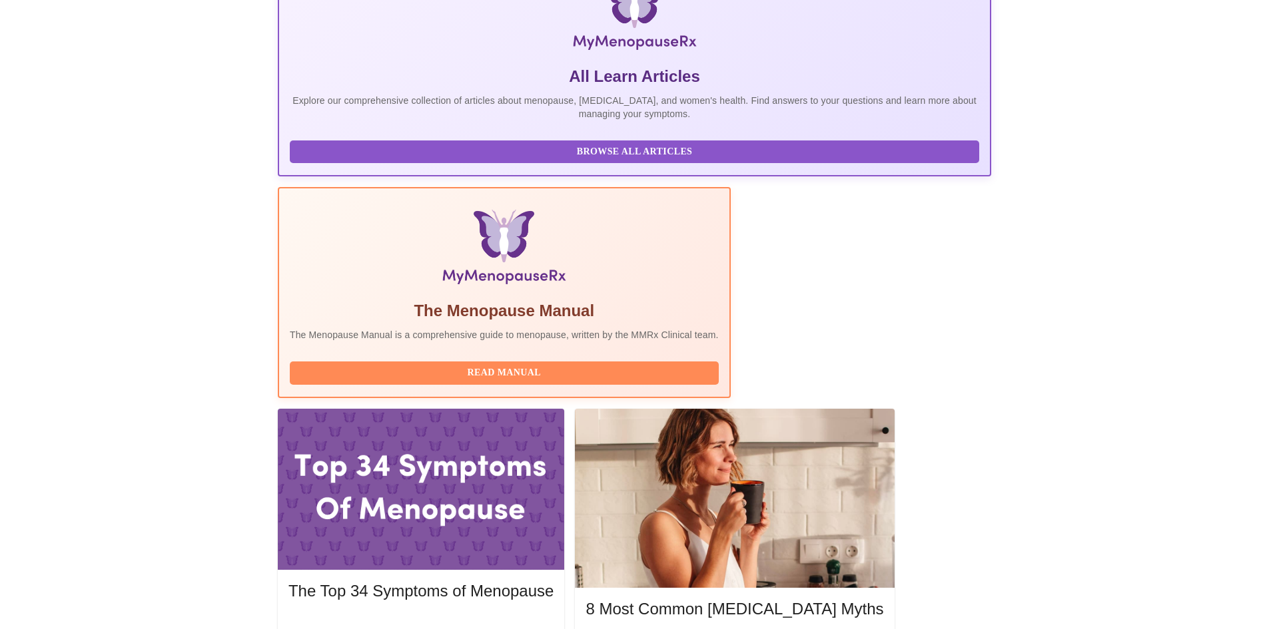
scroll to position [266, 0]
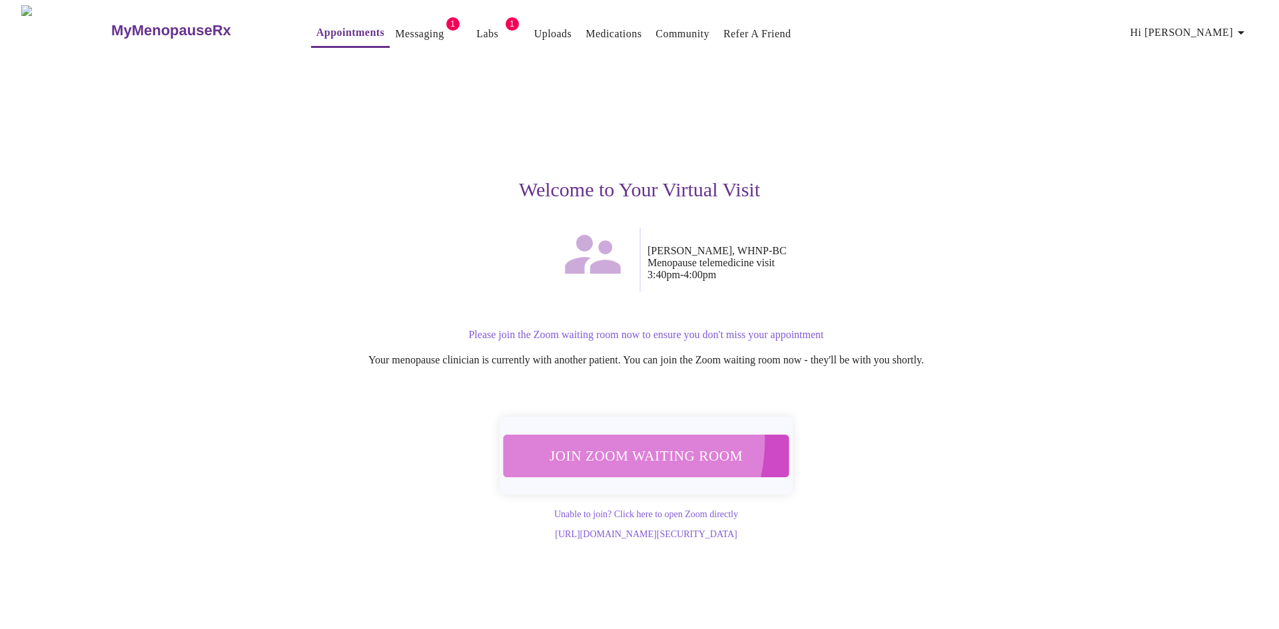
click at [596, 435] on button "Join Zoom Waiting Room" at bounding box center [646, 456] width 288 height 43
